Goal: Transaction & Acquisition: Obtain resource

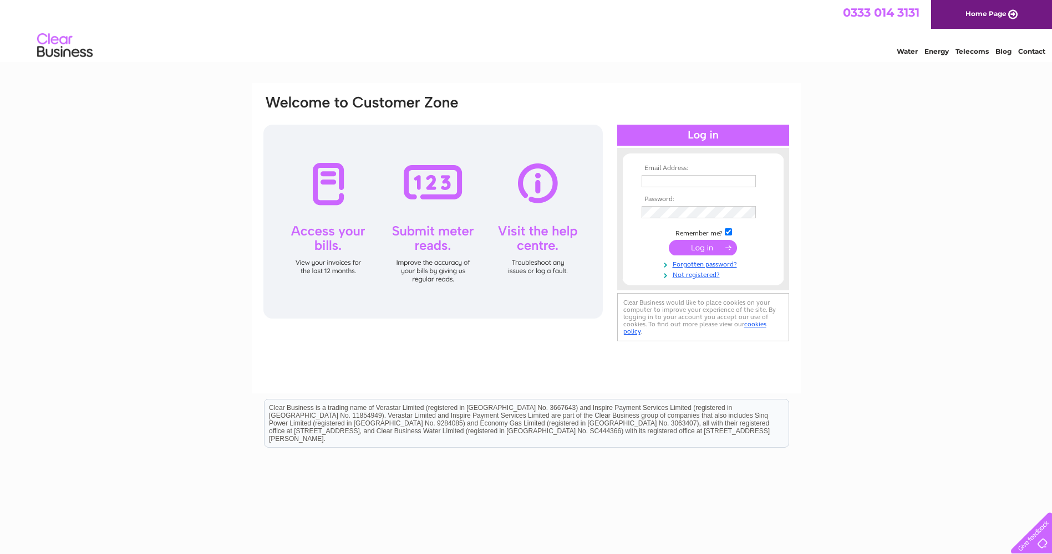
type input "siokkheng312@yahoo.co.uk"
click at [697, 243] on input "submit" at bounding box center [703, 248] width 68 height 16
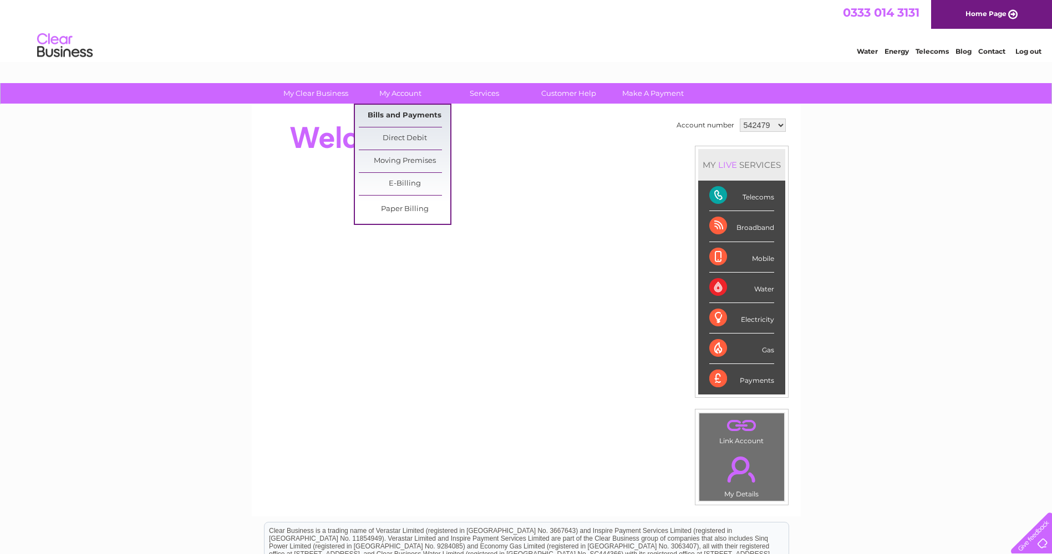
click at [386, 114] on link "Bills and Payments" at bounding box center [404, 116] width 91 height 22
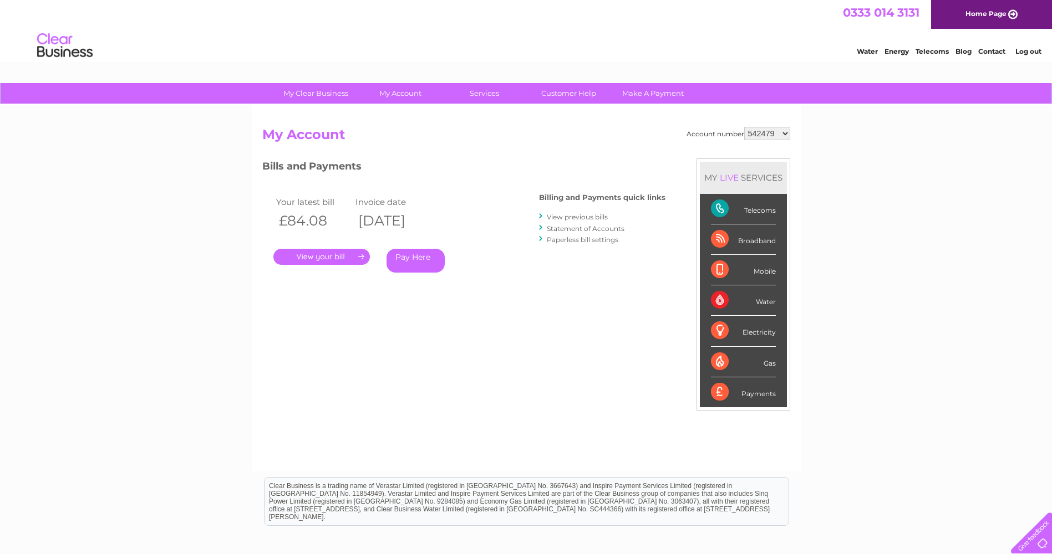
click at [346, 256] on link "." at bounding box center [321, 257] width 96 height 16
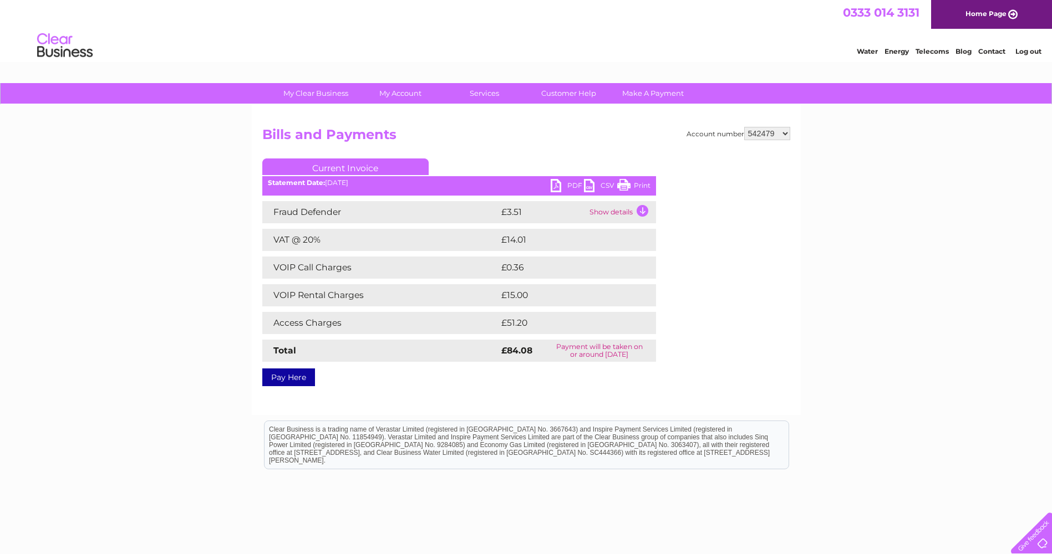
click at [568, 184] on link "PDF" at bounding box center [566, 187] width 33 height 16
click at [787, 134] on select "542479 2026975" at bounding box center [767, 133] width 46 height 13
select select "2026975"
click at [744, 127] on select "542479 2026975" at bounding box center [767, 133] width 46 height 13
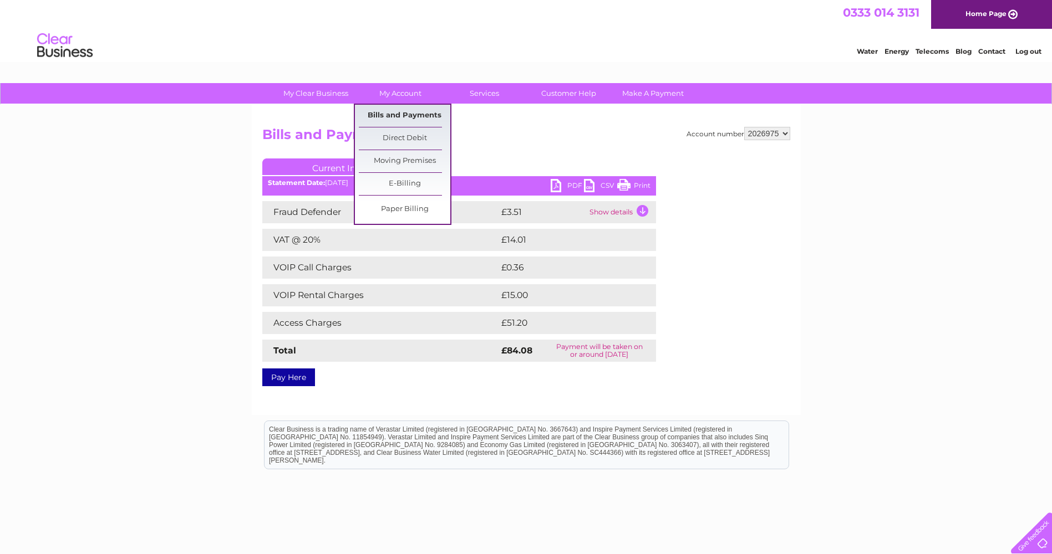
click at [386, 111] on link "Bills and Payments" at bounding box center [404, 116] width 91 height 22
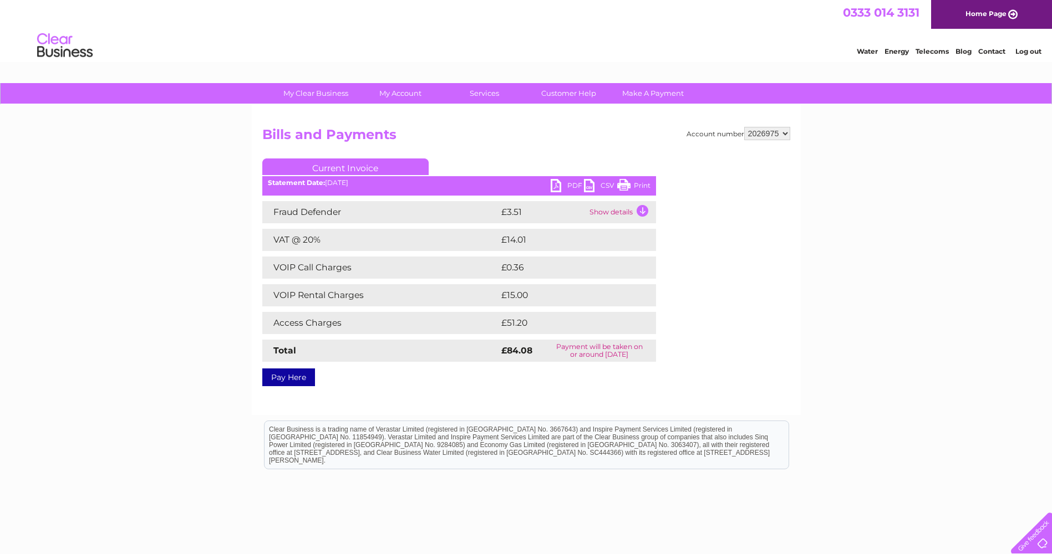
click at [786, 132] on select "542479 2026975" at bounding box center [767, 133] width 46 height 13
click at [744, 127] on select "542479 2026975" at bounding box center [767, 133] width 46 height 13
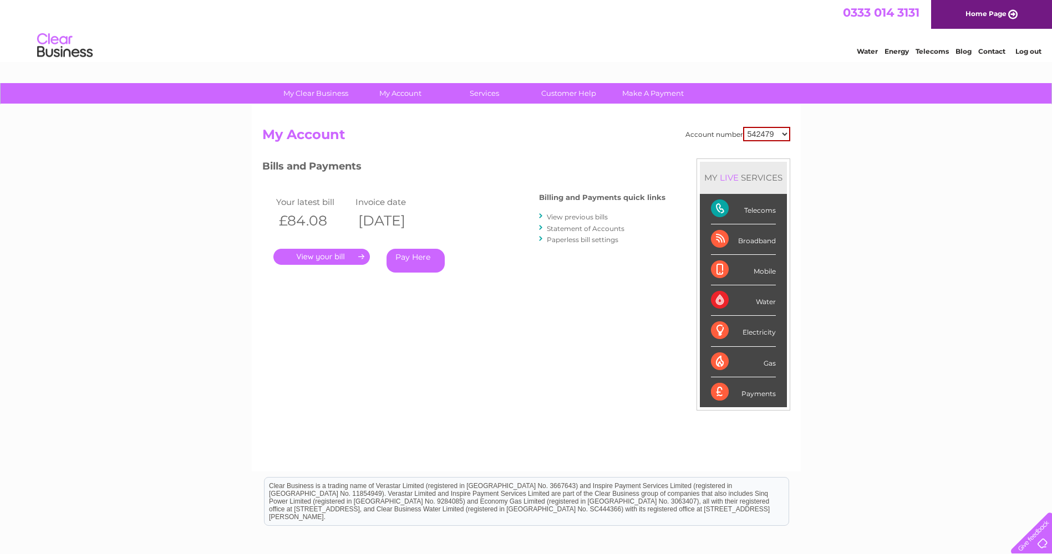
click at [781, 131] on select "542479 2026975" at bounding box center [766, 134] width 47 height 14
select select "2026975"
click at [743, 127] on select "542479 2026975" at bounding box center [766, 134] width 47 height 14
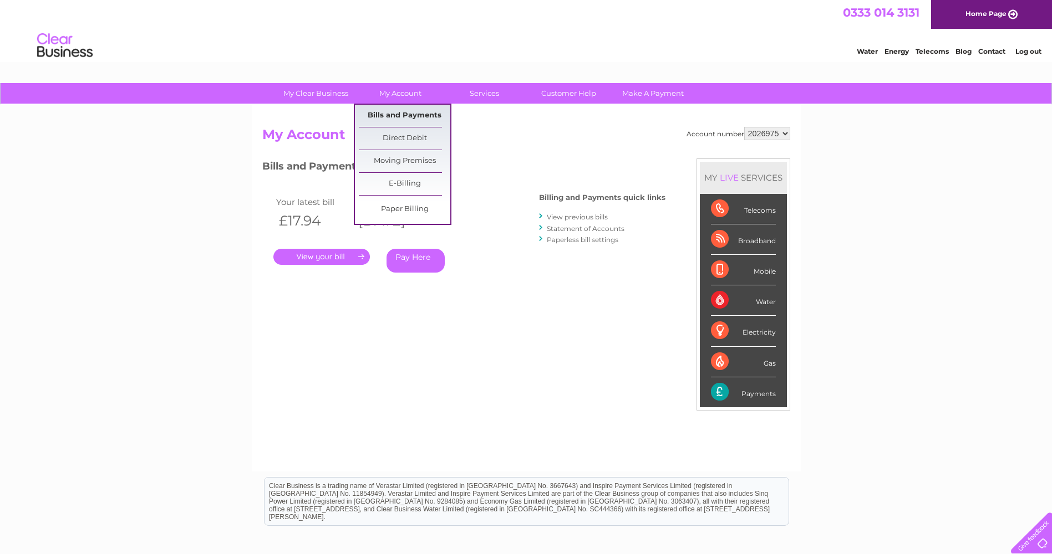
click at [395, 111] on link "Bills and Payments" at bounding box center [404, 116] width 91 height 22
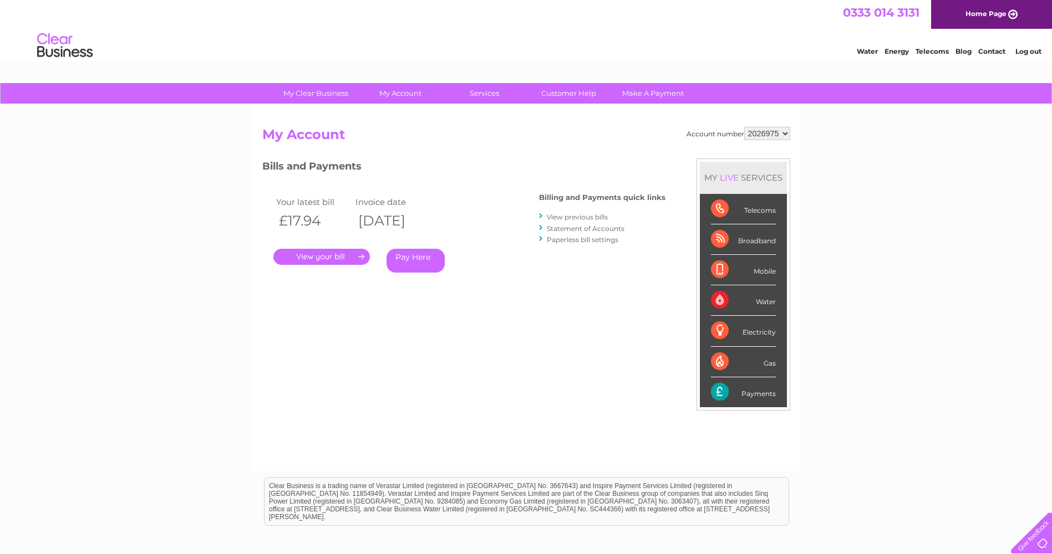
click at [315, 260] on link "." at bounding box center [321, 257] width 96 height 16
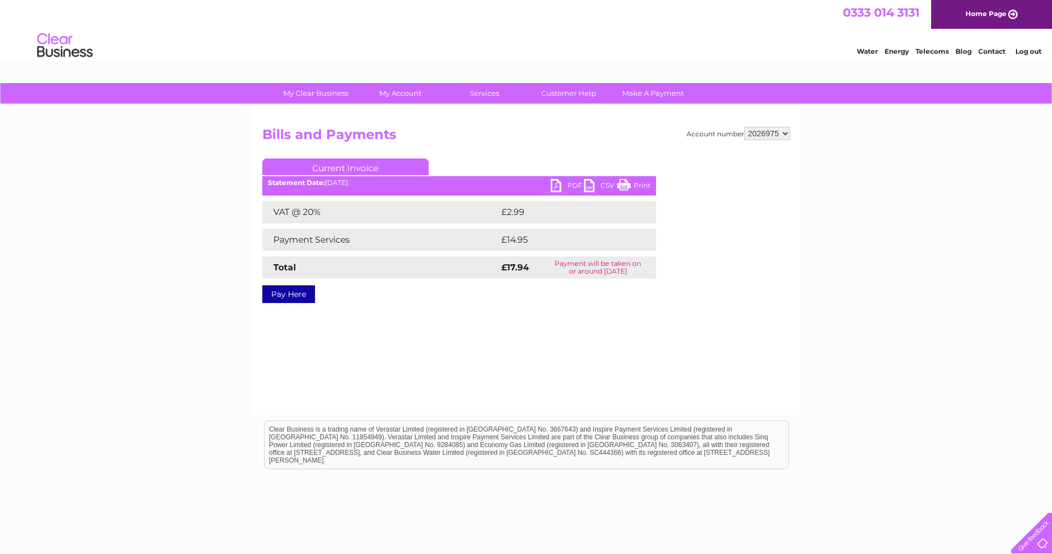
click at [572, 188] on link "PDF" at bounding box center [566, 187] width 33 height 16
